Goal: Task Accomplishment & Management: Manage account settings

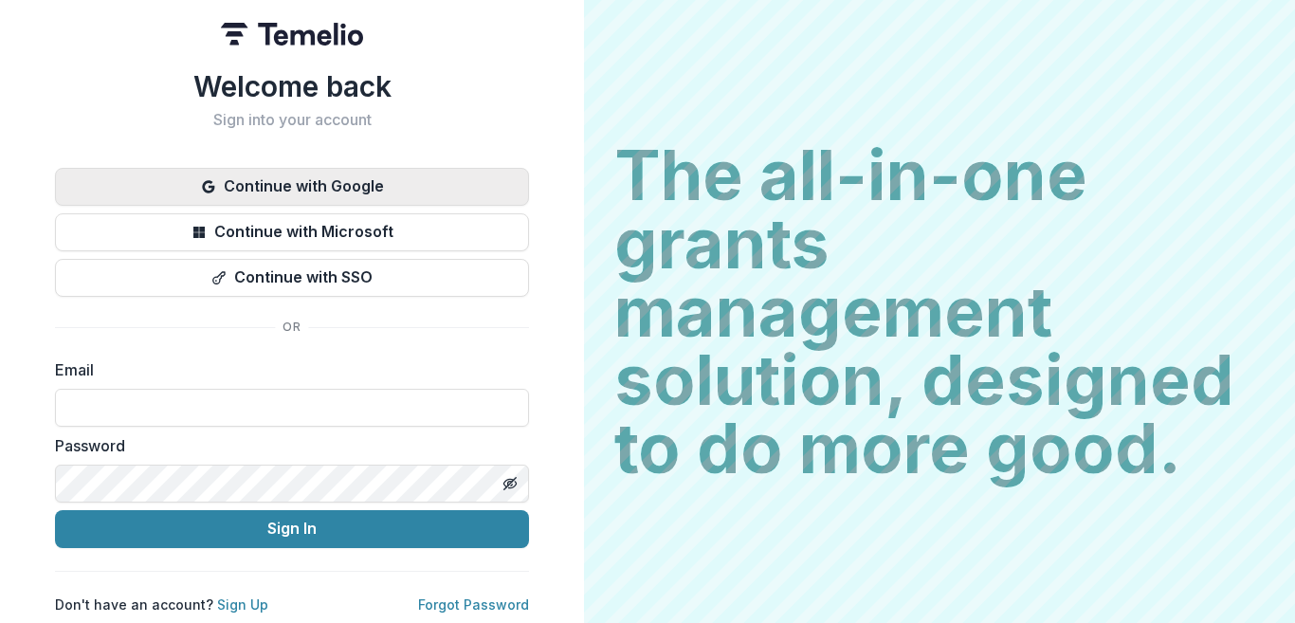
click at [413, 186] on button "Continue with Google" at bounding box center [292, 187] width 474 height 38
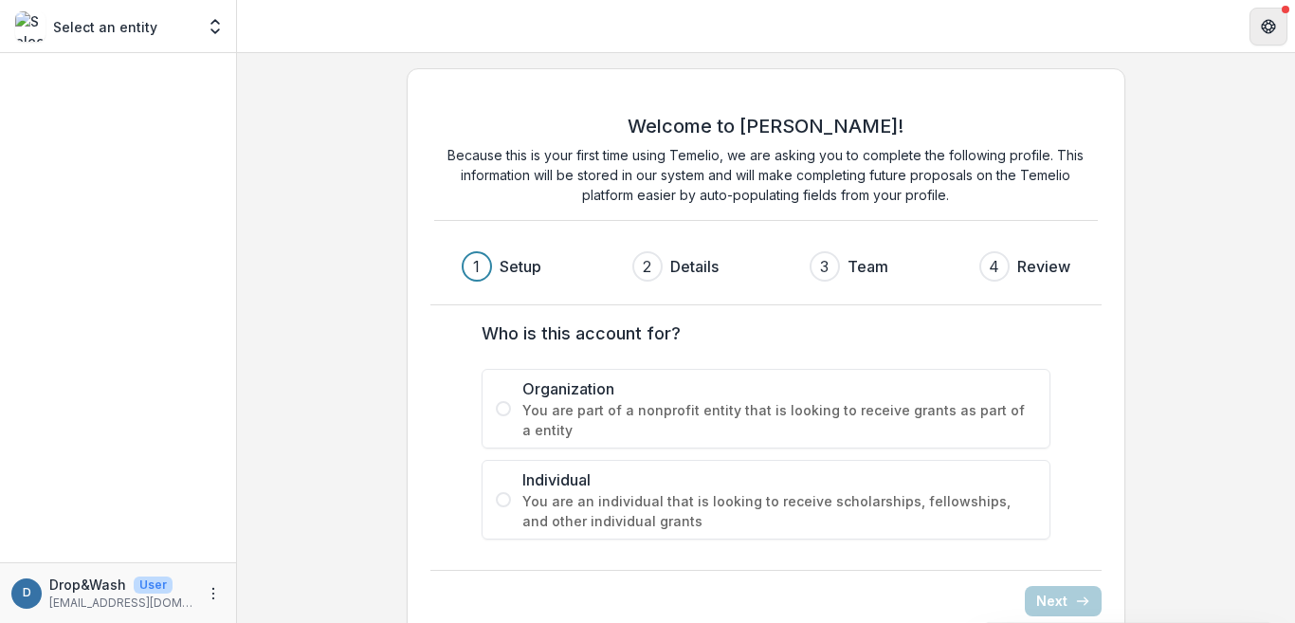
click at [1263, 30] on icon "Get Help" at bounding box center [1265, 30] width 4 height 4
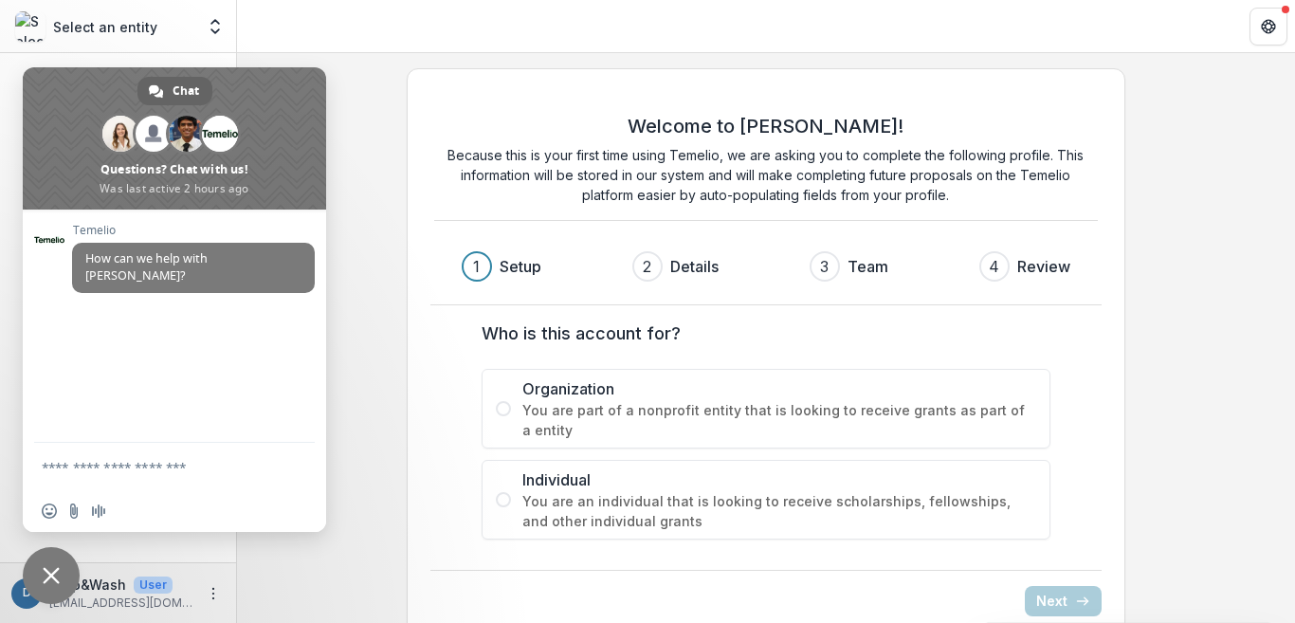
drag, startPoint x: 414, startPoint y: 481, endPoint x: 352, endPoint y: 525, distance: 76.8
click at [409, 485] on div "Welcome to [PERSON_NAME]! Because this is your first time using Temelio, we are…" at bounding box center [766, 354] width 719 height 572
click at [128, 585] on div "User" at bounding box center [149, 584] width 46 height 17
click at [70, 566] on span "Close chat" at bounding box center [51, 575] width 57 height 57
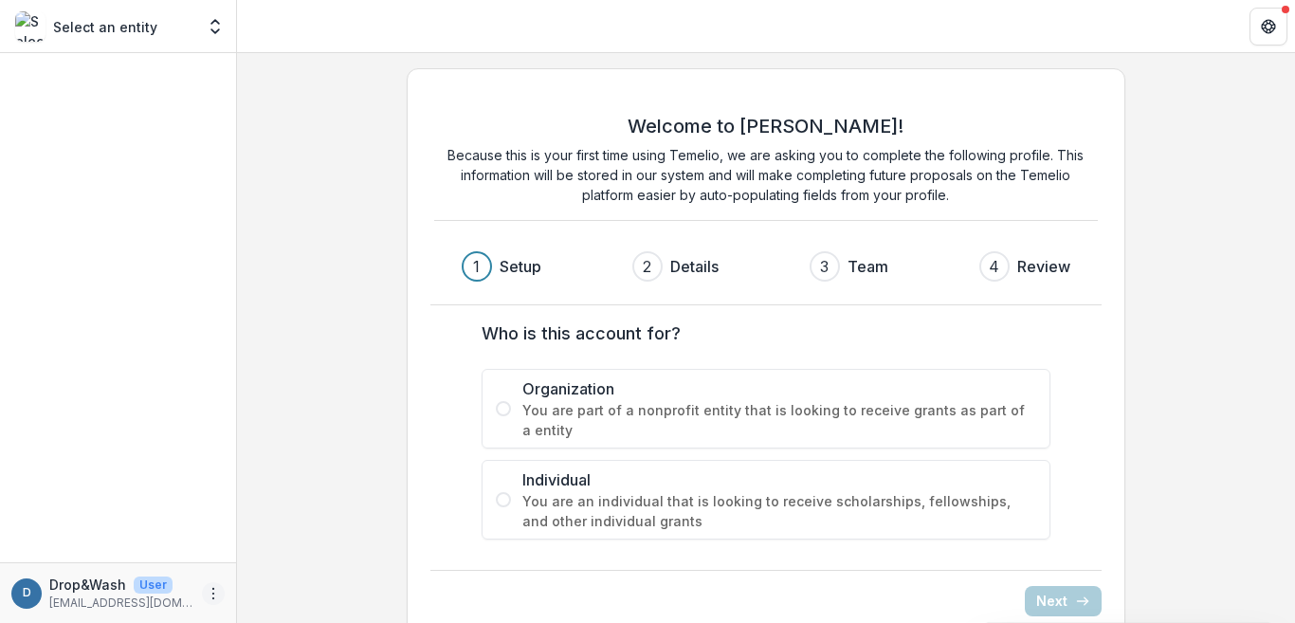
click at [212, 591] on icon "More" at bounding box center [213, 593] width 15 height 15
click at [180, 587] on div "Drop&Wash User" at bounding box center [121, 584] width 145 height 20
click at [118, 585] on p "Drop&Wash" at bounding box center [87, 584] width 77 height 20
click at [208, 589] on icon "More" at bounding box center [213, 593] width 15 height 15
click at [277, 565] on link "Settings" at bounding box center [338, 552] width 203 height 31
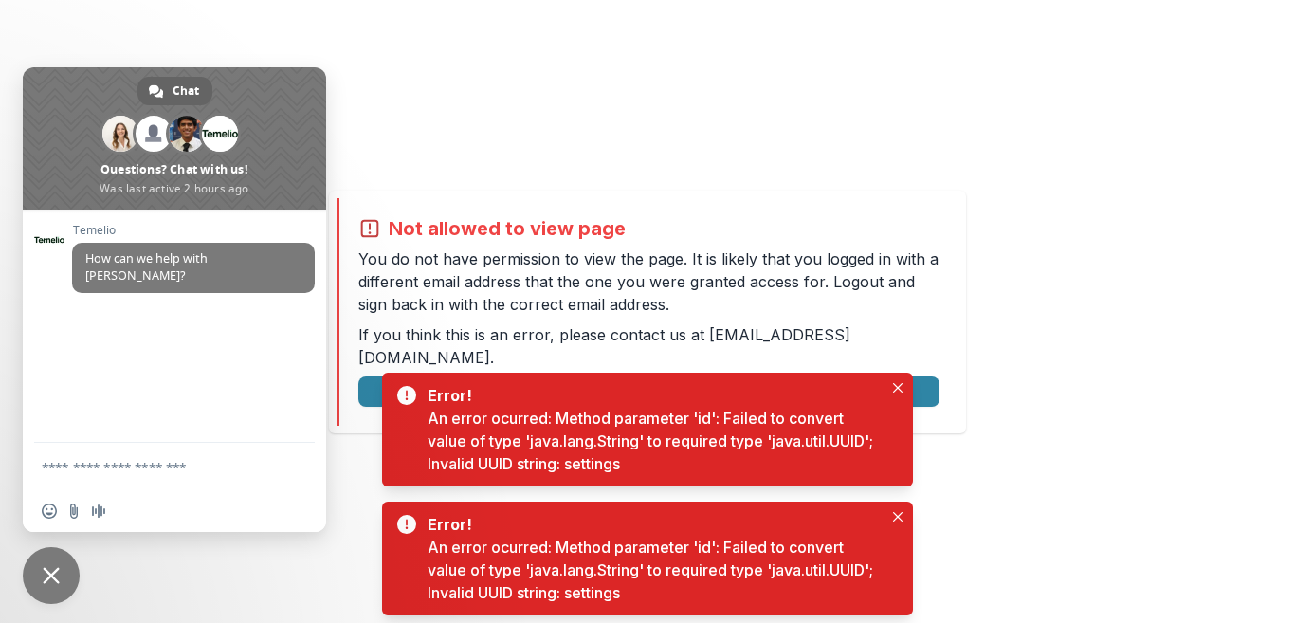
click at [498, 138] on div "Not allowed to view page You do not have permission to view the page. It is lik…" at bounding box center [647, 311] width 1295 height 623
click at [906, 382] on button "Close" at bounding box center [897, 387] width 23 height 23
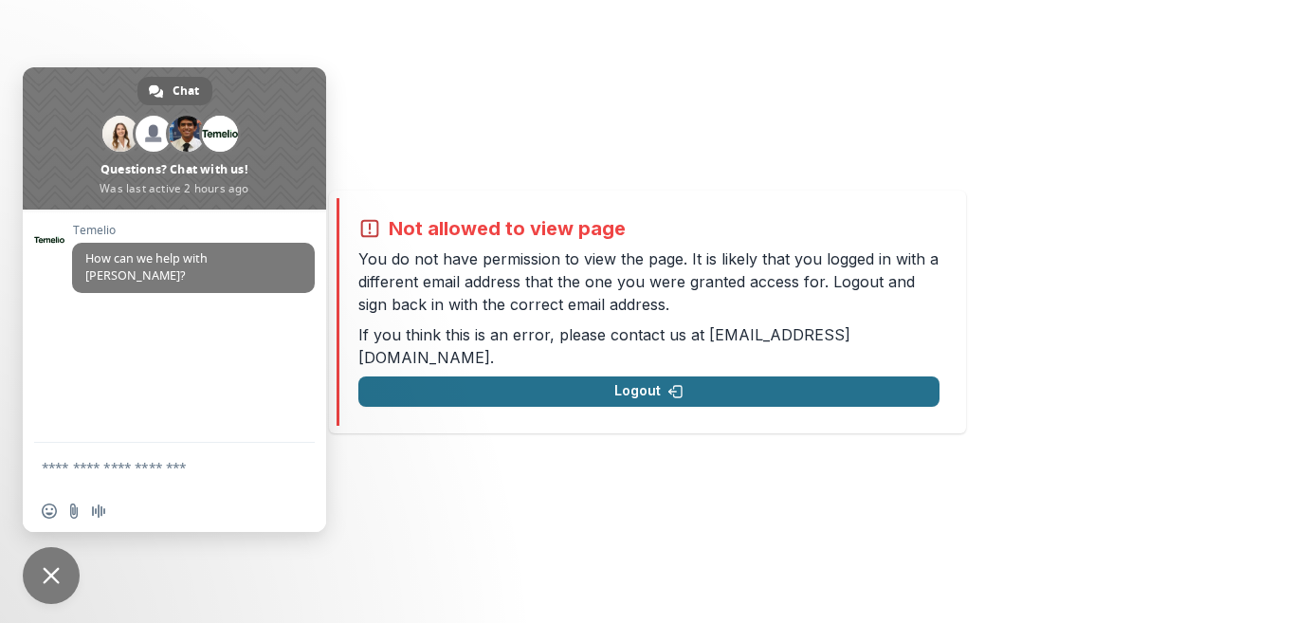
click at [694, 376] on button "Logout" at bounding box center [648, 391] width 581 height 30
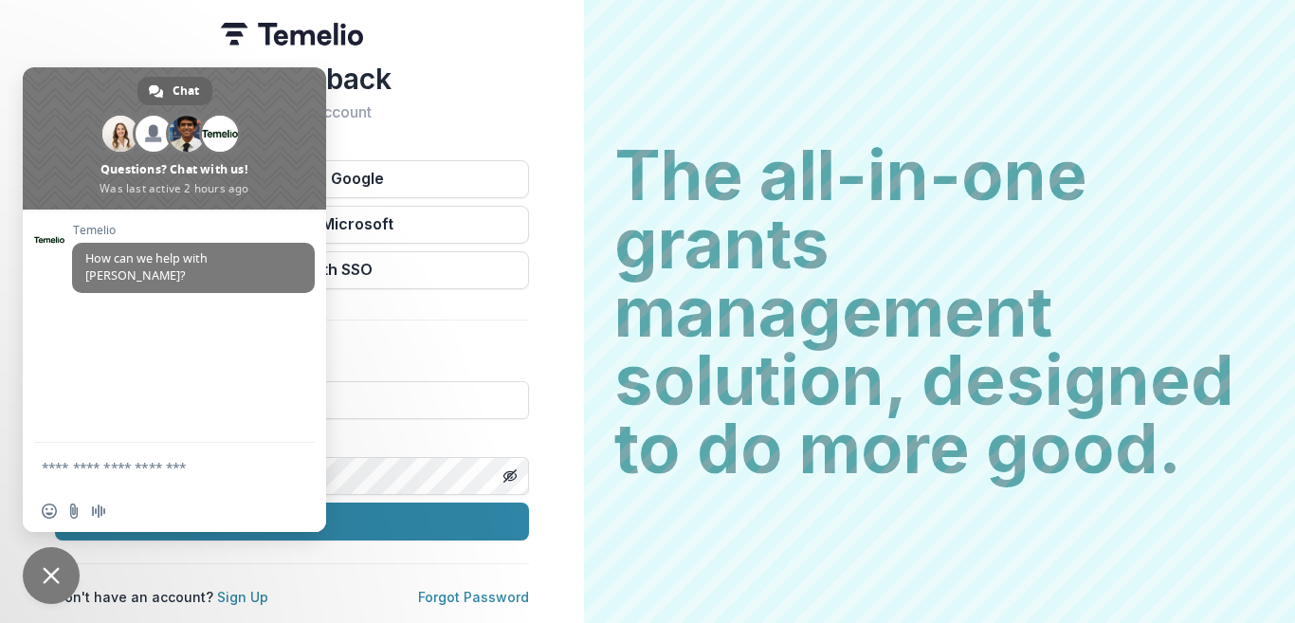
click at [61, 572] on span "Close chat" at bounding box center [51, 575] width 57 height 57
